Goal: Information Seeking & Learning: Learn about a topic

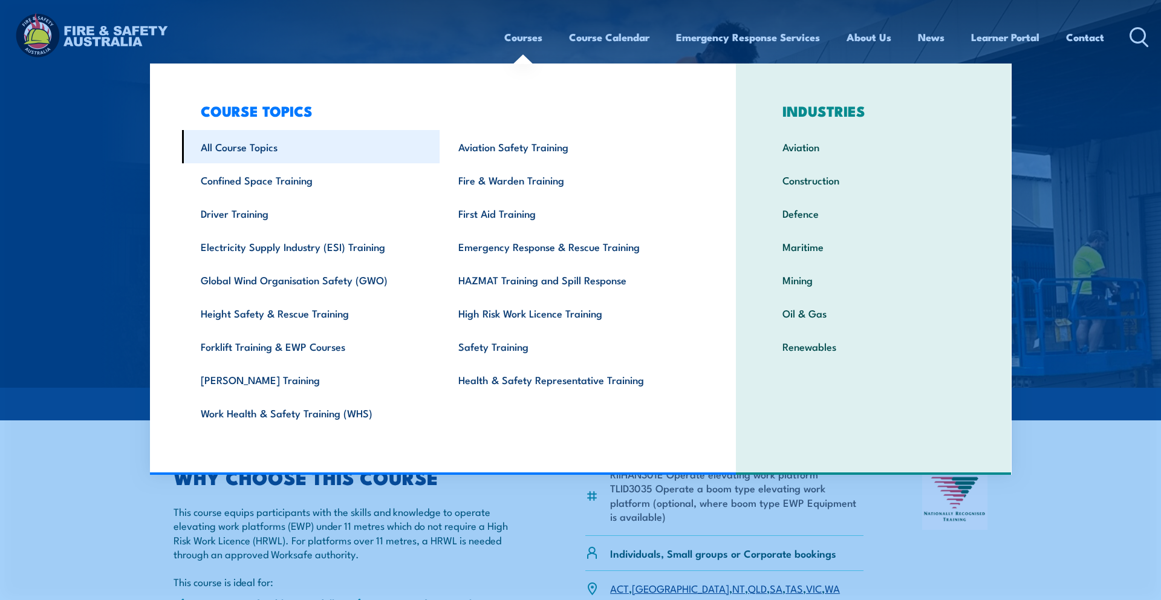
click at [269, 150] on link "All Course Topics" at bounding box center [311, 146] width 258 height 33
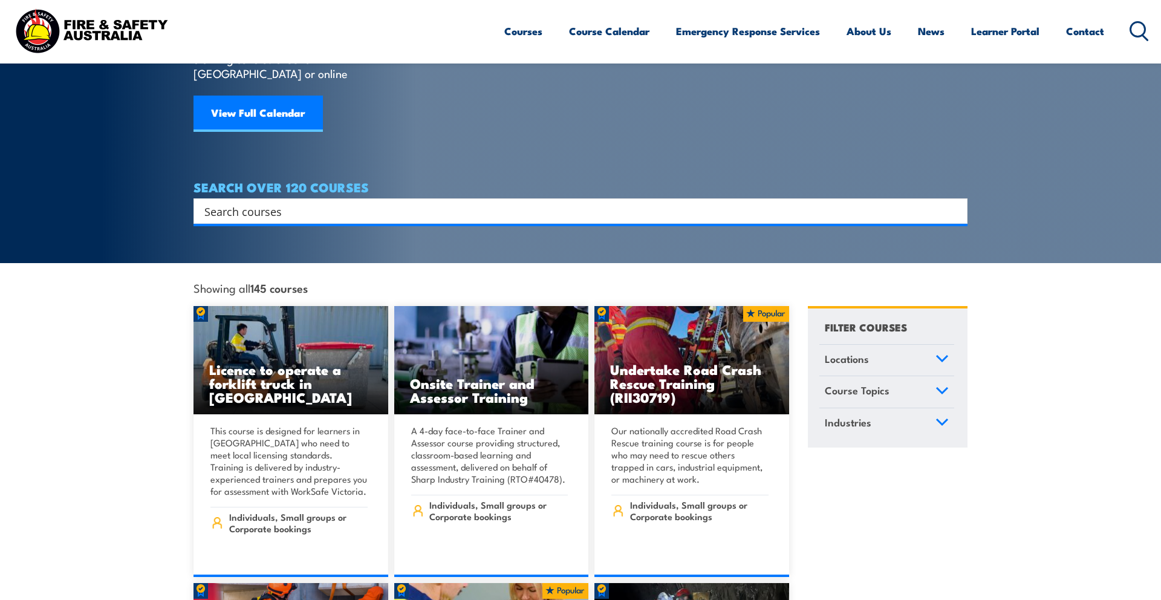
scroll to position [137, 0]
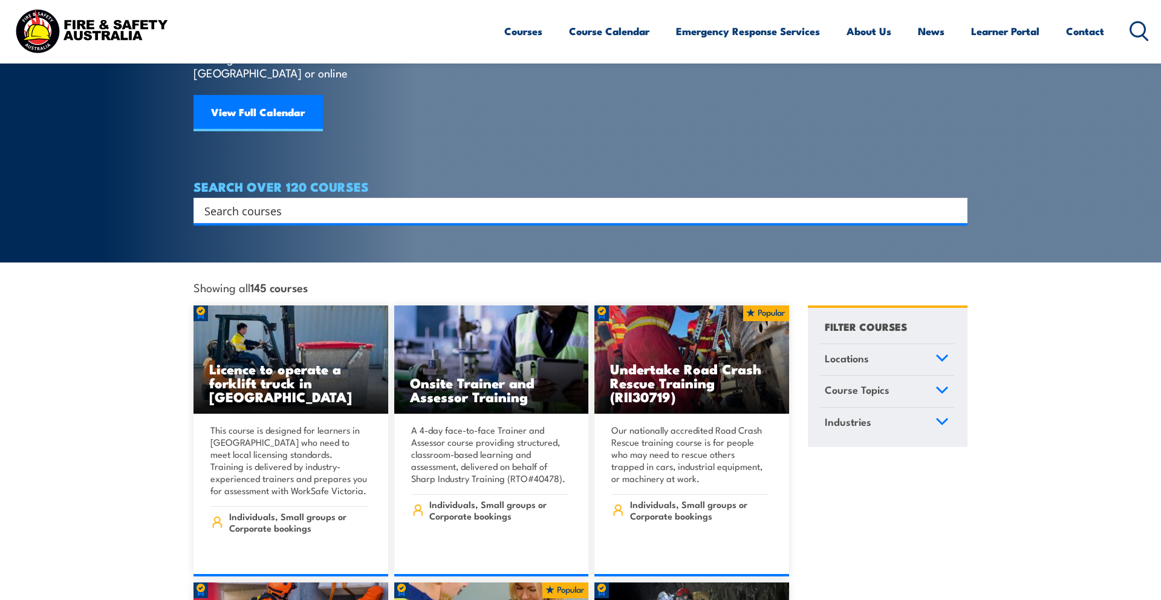
click at [395, 201] on input "Search input" at bounding box center [572, 210] width 737 height 18
type input "boom and"
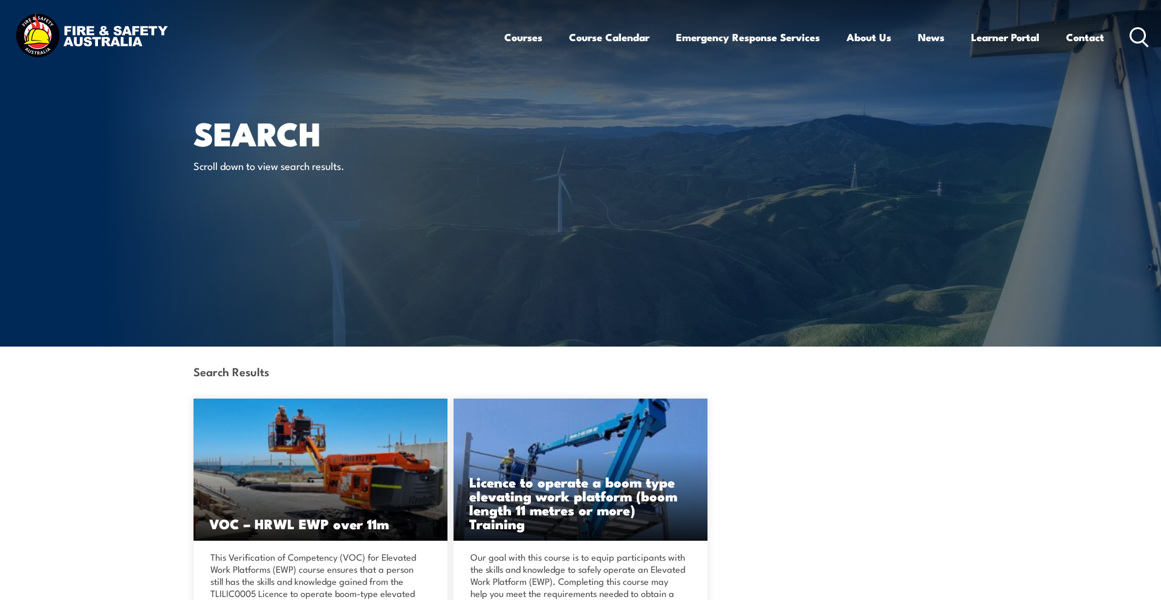
click at [1150, 38] on header "Courses Course Calendar Emergency Response Services Services Overview Emergency…" at bounding box center [580, 37] width 1161 height 74
click at [1146, 36] on icon at bounding box center [1139, 37] width 19 height 20
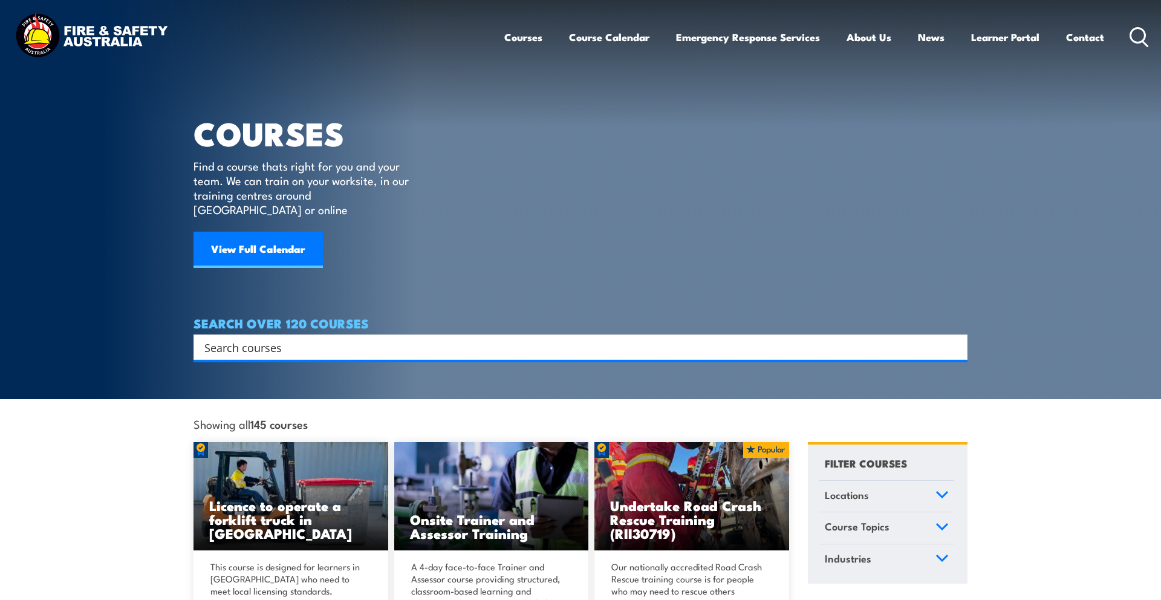
click at [241, 338] on input "Search input" at bounding box center [572, 347] width 737 height 18
type input "cissor lift"
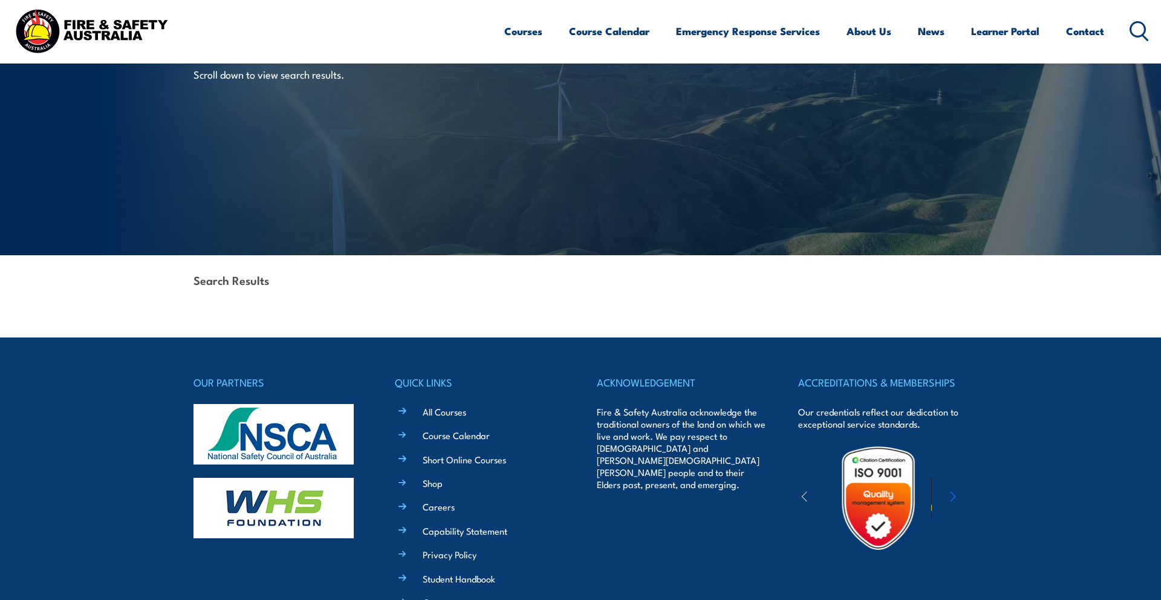
scroll to position [92, 0]
click at [1126, 30] on div "Courses Course Calendar Emergency Response Services Services Overview Emergency…" at bounding box center [826, 31] width 645 height 52
click at [1131, 29] on circle at bounding box center [1138, 29] width 15 height 15
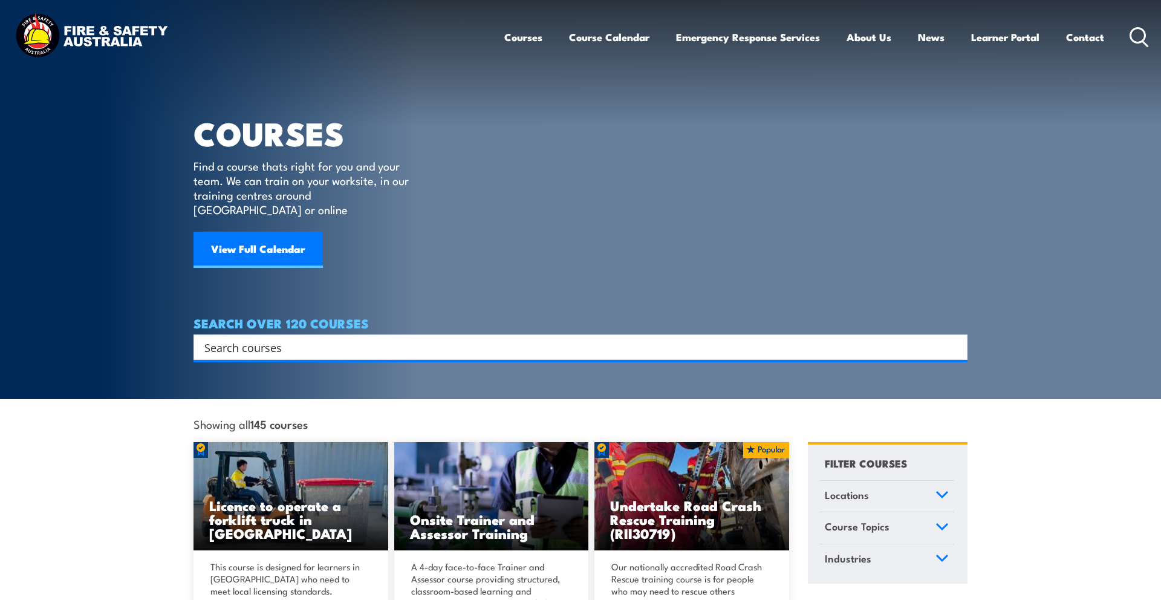
click at [337, 338] on input "Search input" at bounding box center [572, 347] width 737 height 18
paste input "Scissor Lifts"
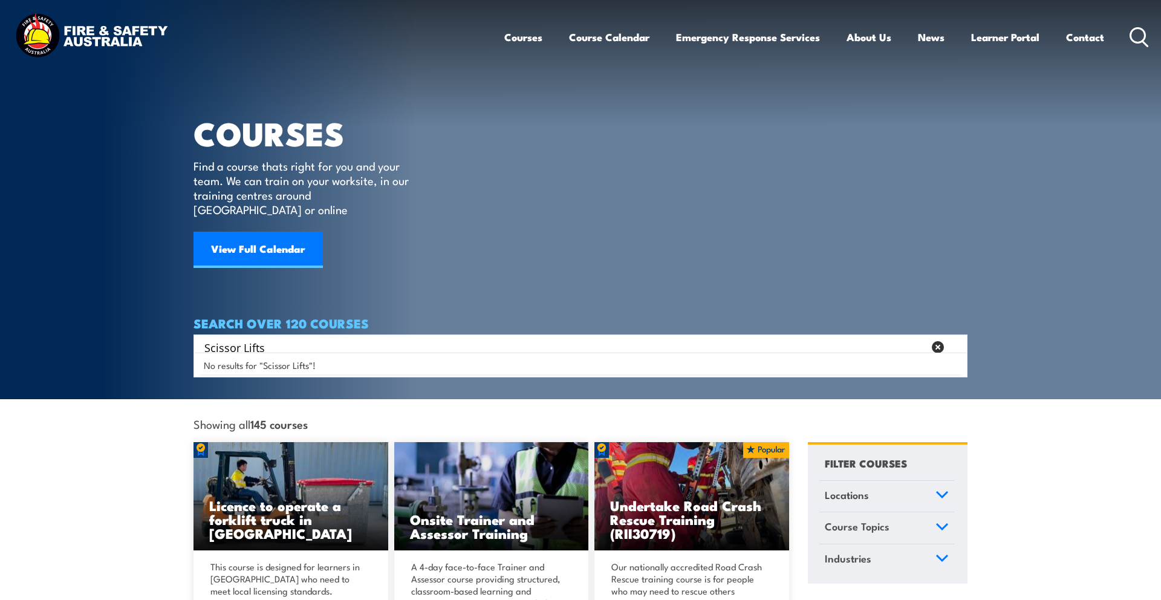
type input "Scissor Lifts"
